Goal: Book appointment/travel/reservation

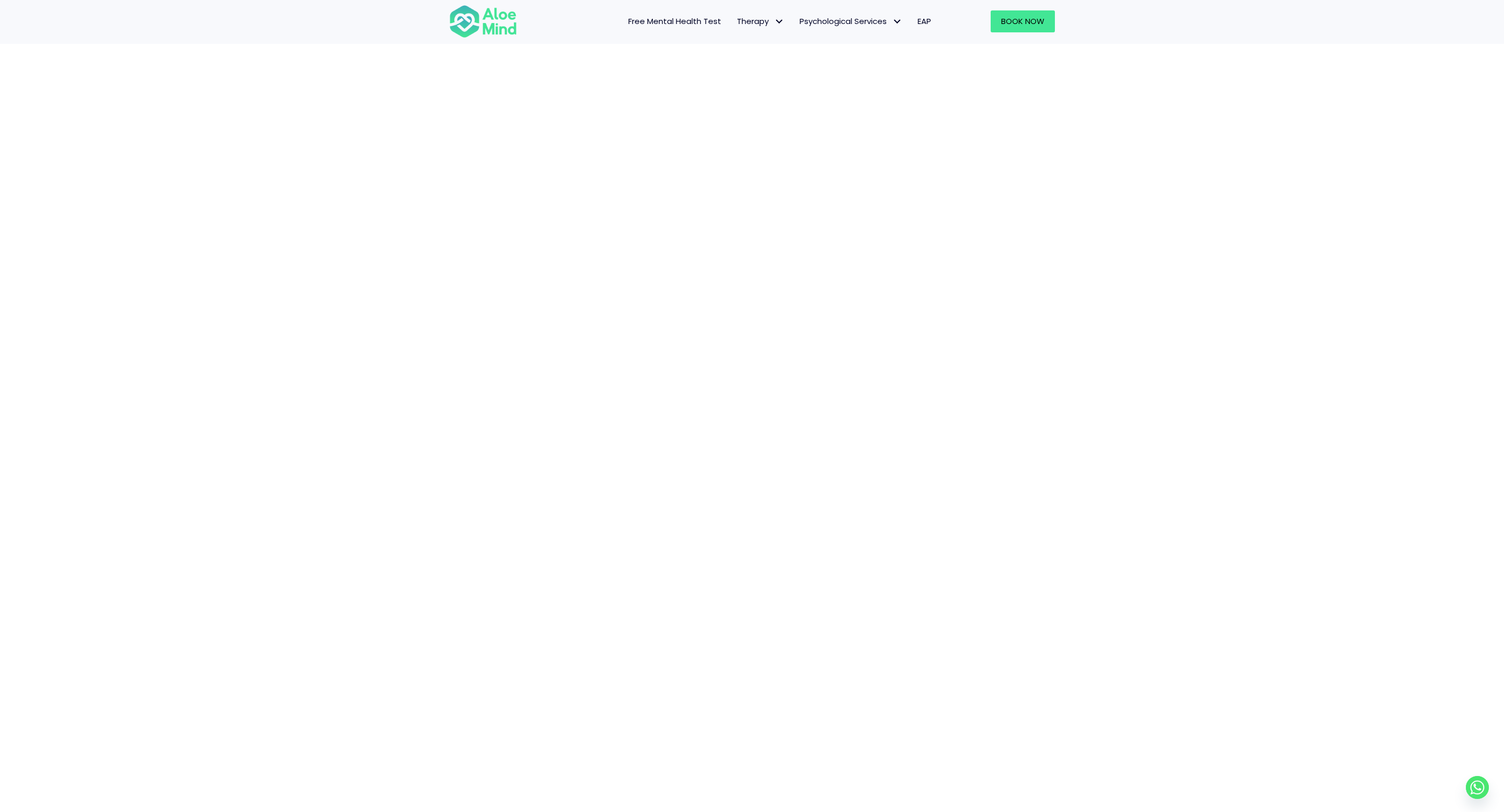
scroll to position [217, 0]
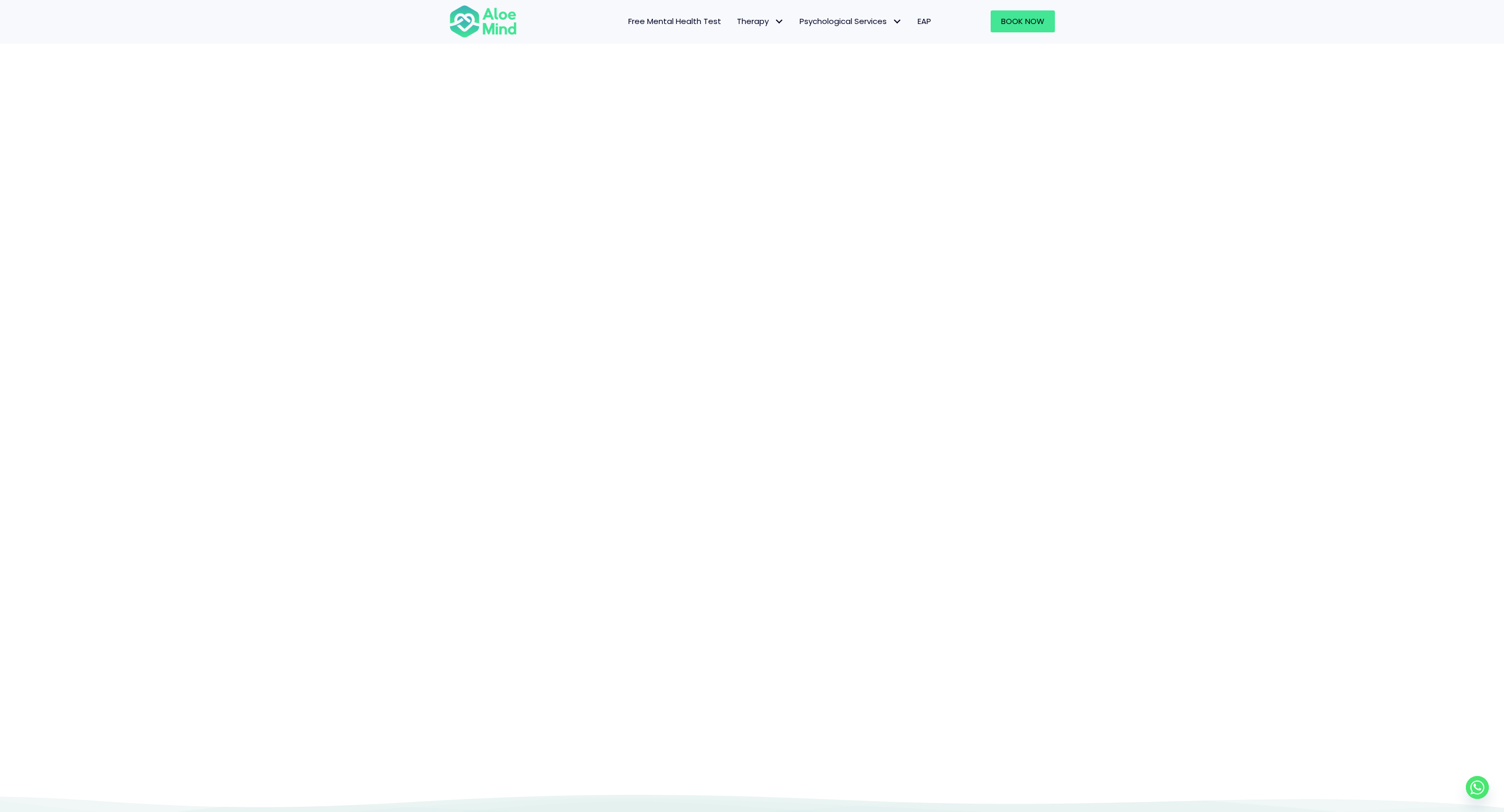
click at [1096, 379] on div "Book a session" at bounding box center [752, 340] width 1504 height 907
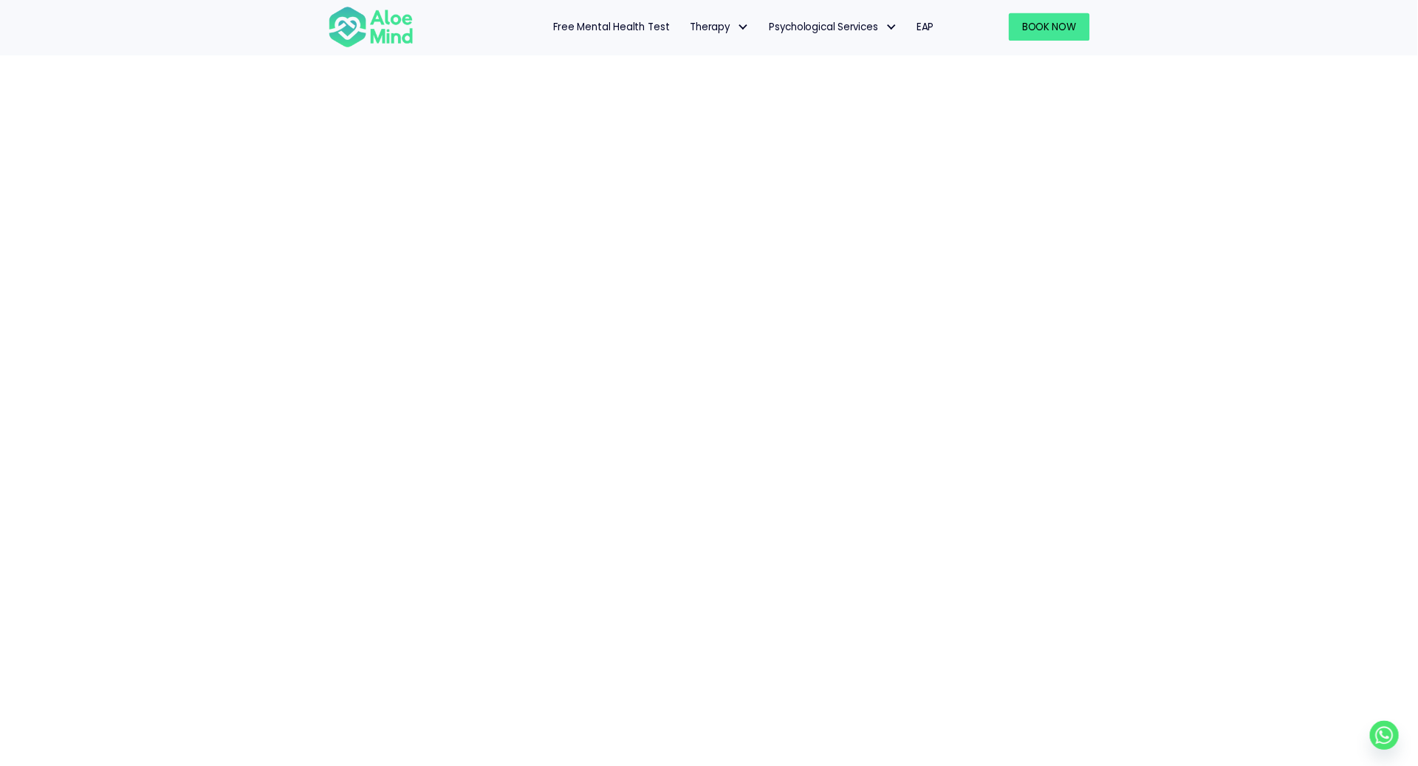
scroll to position [126, 0]
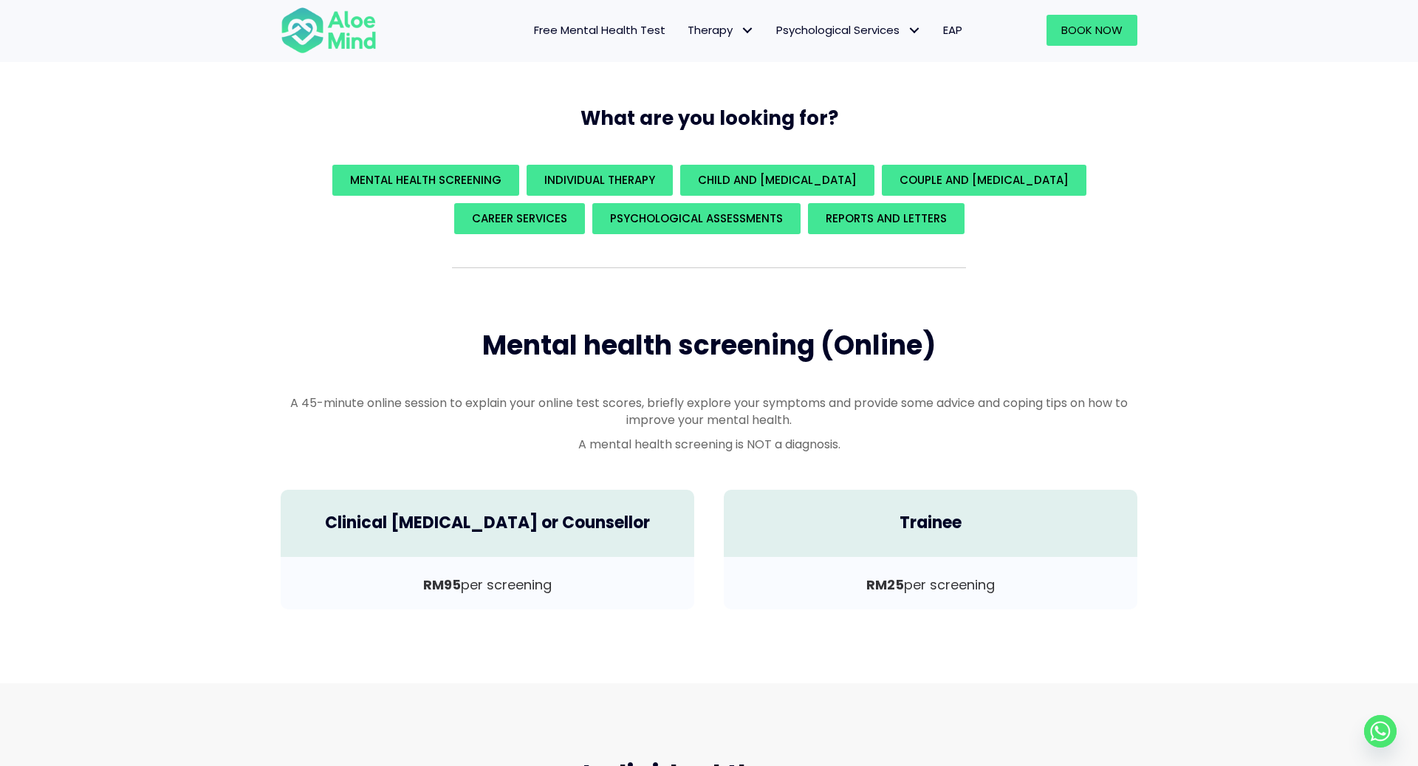
scroll to position [274, 0]
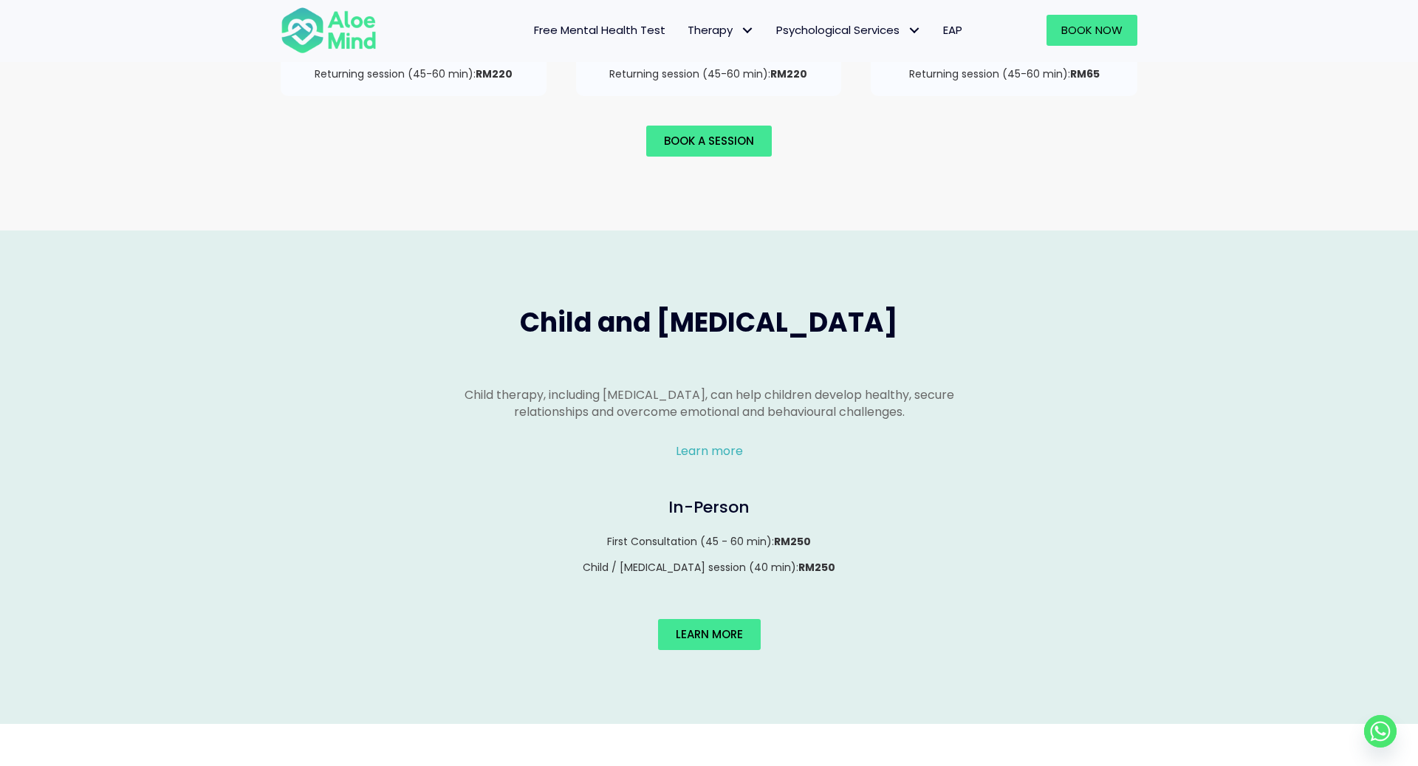
scroll to position [2008, 0]
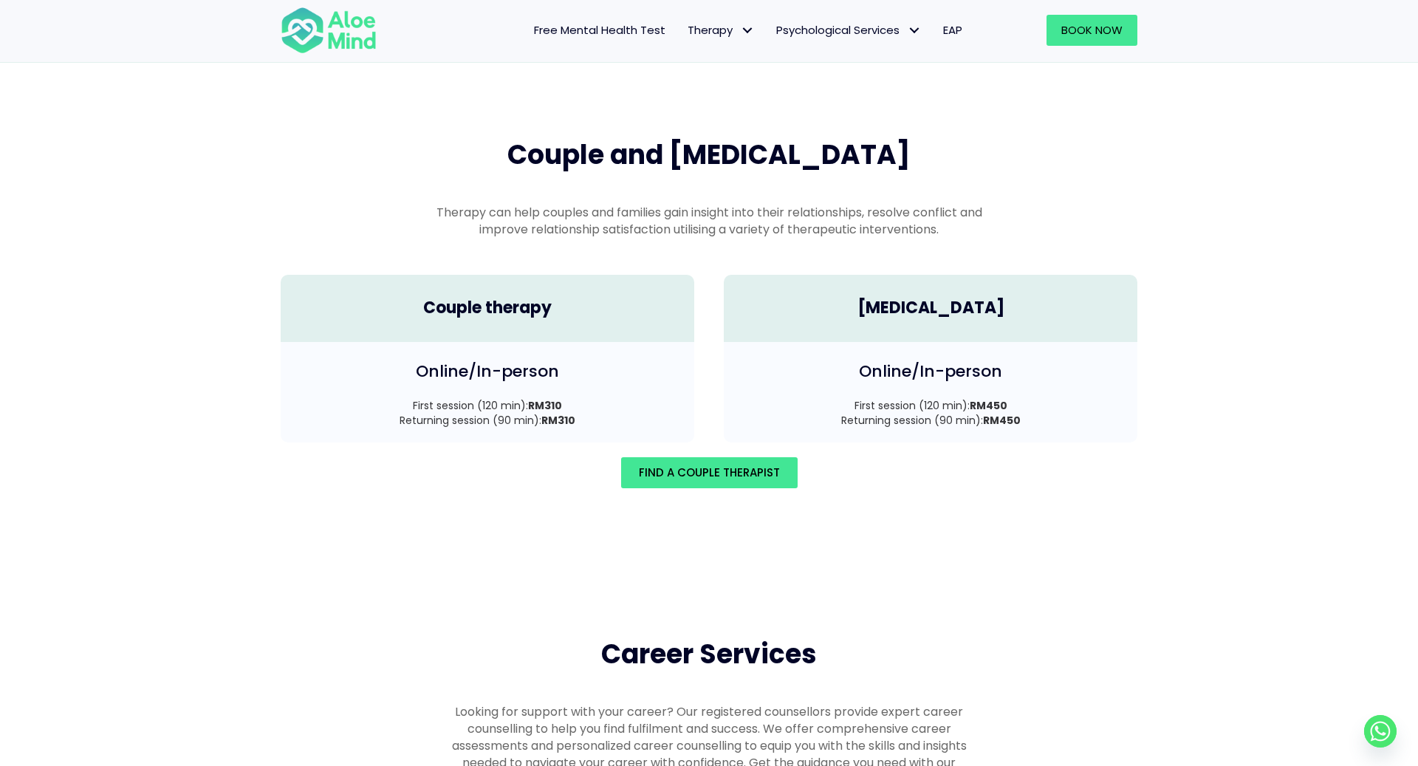
click at [1141, 122] on div "Couple and family therapy Therapy can help couples and families gain insight in…" at bounding box center [709, 191] width 886 height 138
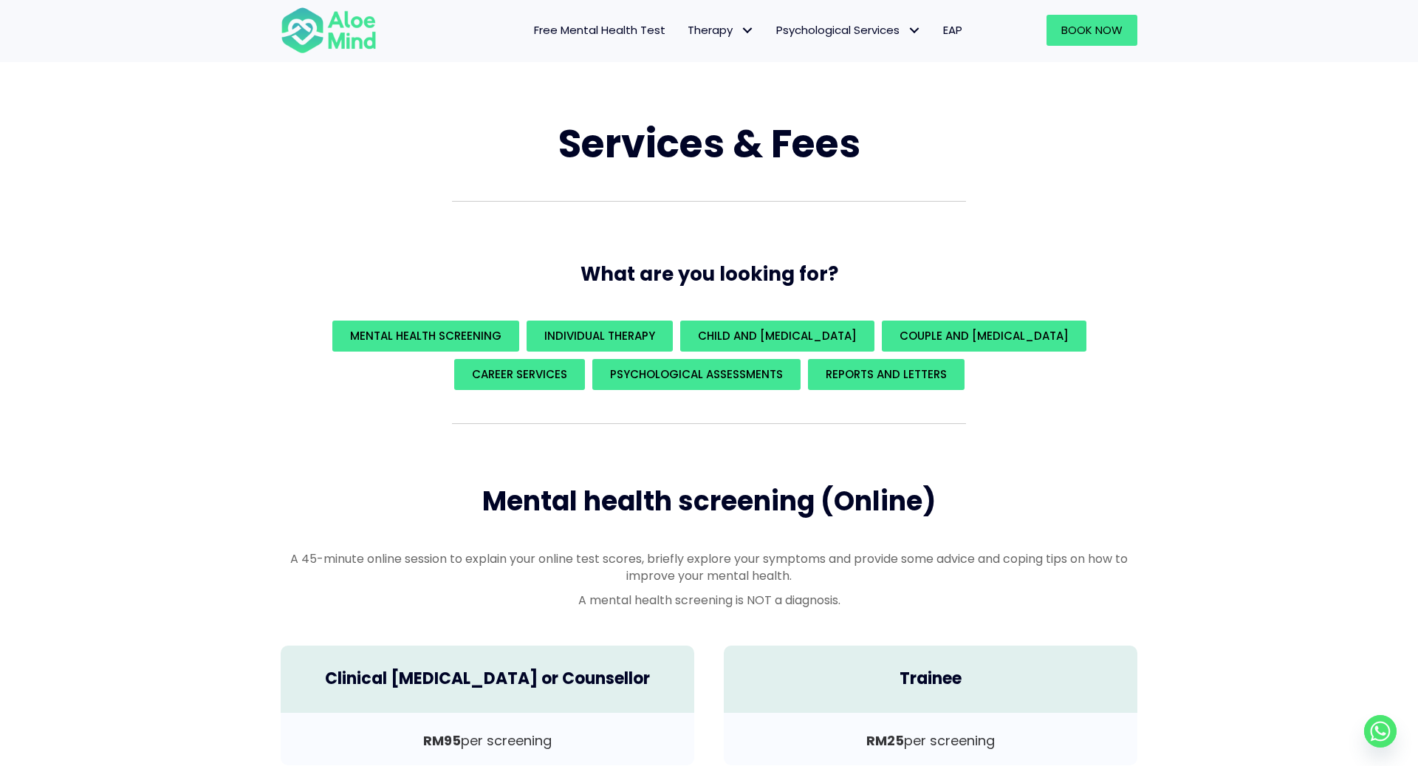
scroll to position [35, 0]
